Goal: Transaction & Acquisition: Purchase product/service

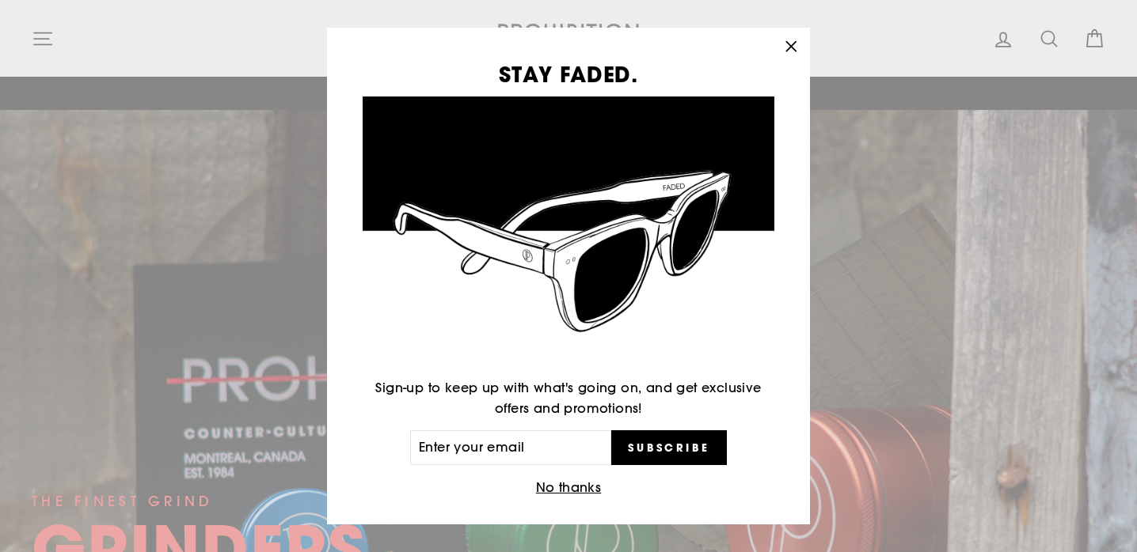
click at [571, 492] on button "No thanks" at bounding box center [568, 488] width 75 height 22
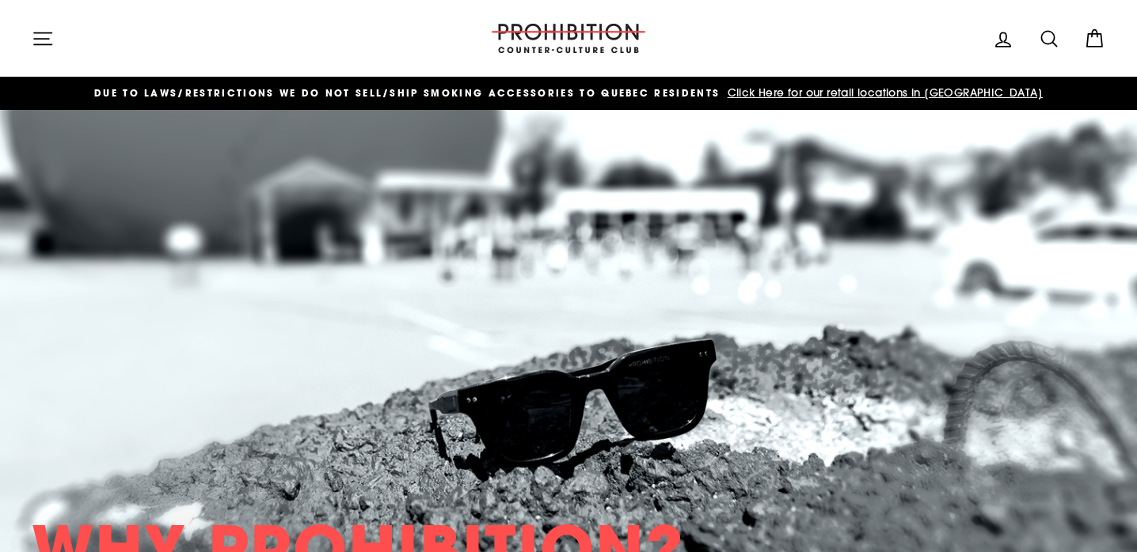
click at [43, 33] on icon "button" at bounding box center [43, 39] width 22 height 22
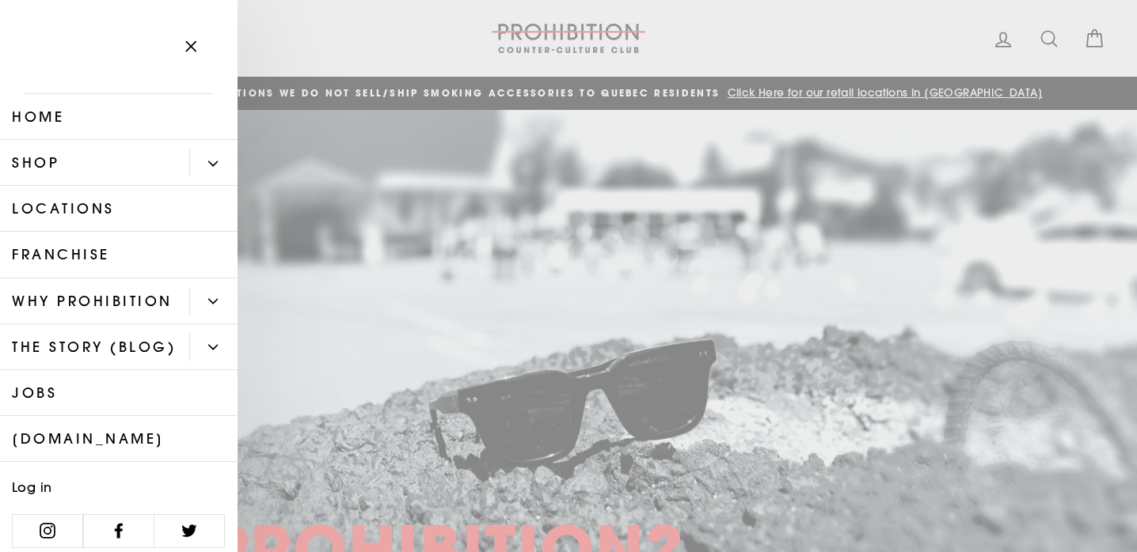
click at [53, 158] on link "Shop" at bounding box center [94, 163] width 189 height 46
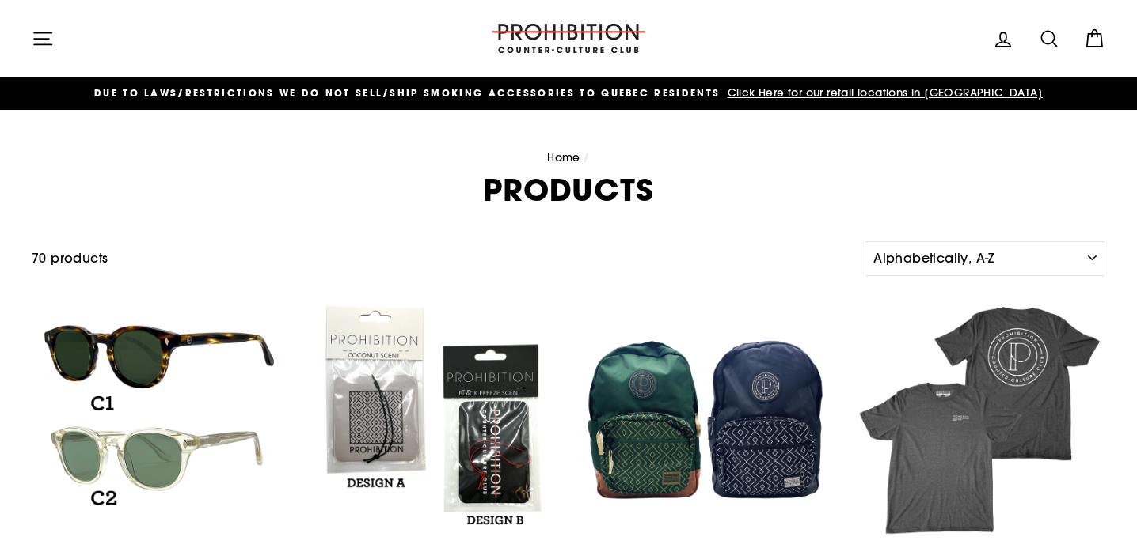
click at [45, 38] on icon "button" at bounding box center [42, 38] width 17 height 12
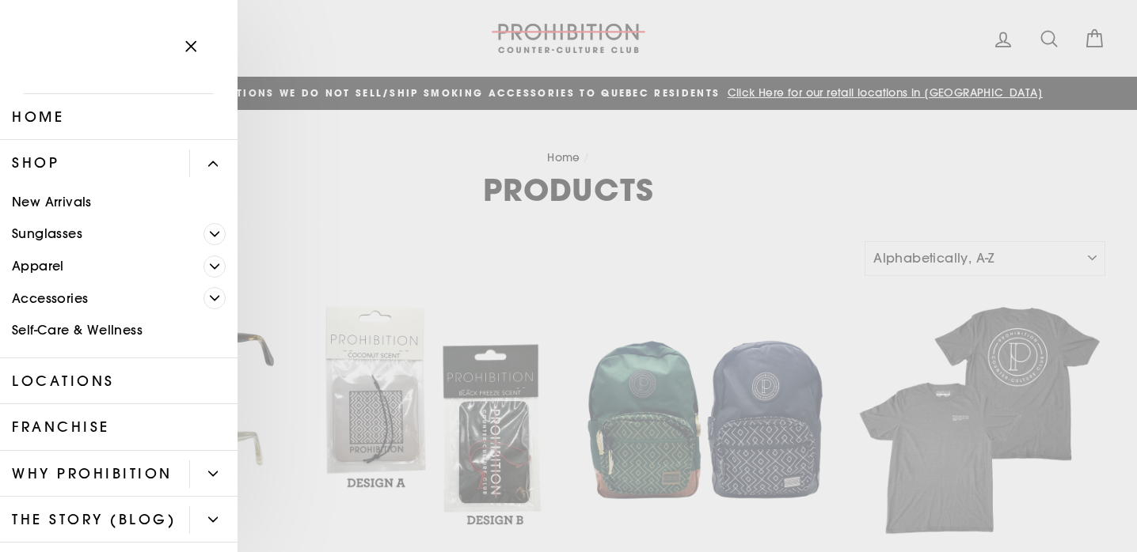
click at [221, 274] on span "Primary" at bounding box center [214, 267] width 22 height 22
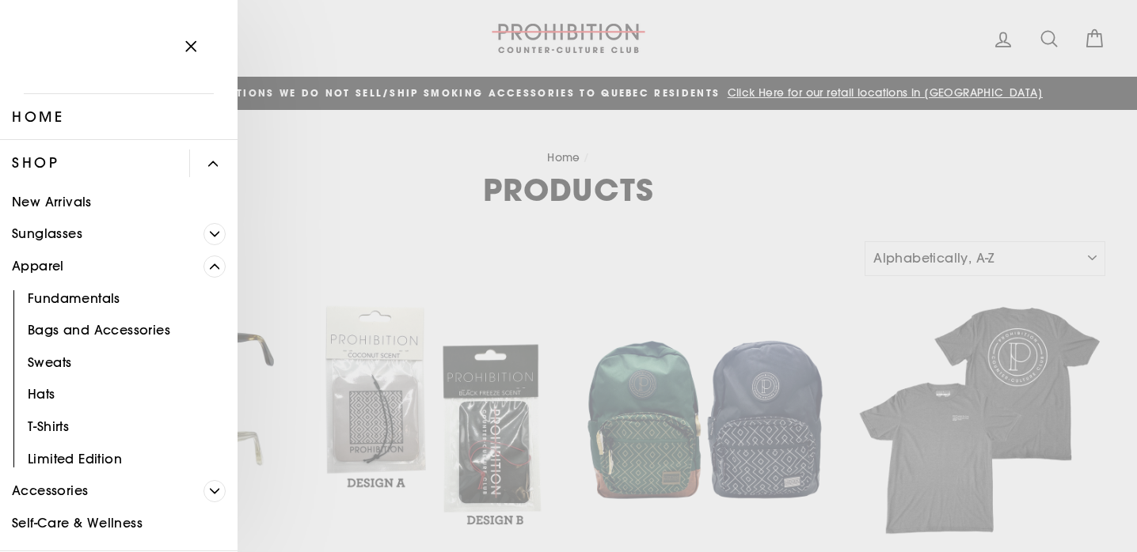
click at [221, 274] on span "Primary" at bounding box center [214, 267] width 22 height 22
